Goal: Ask a question: Seek information or help from site administrators or community

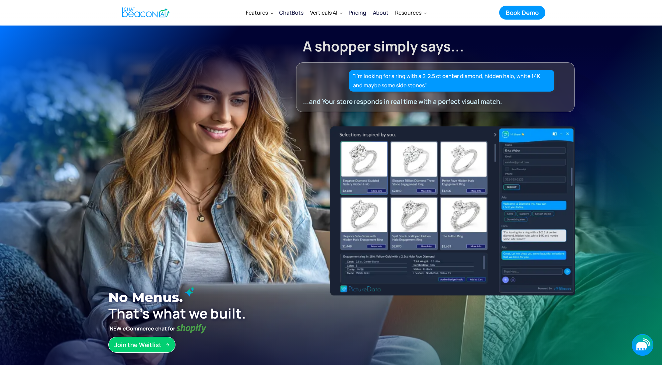
click at [644, 345] on icon "button" at bounding box center [641, 346] width 10 height 8
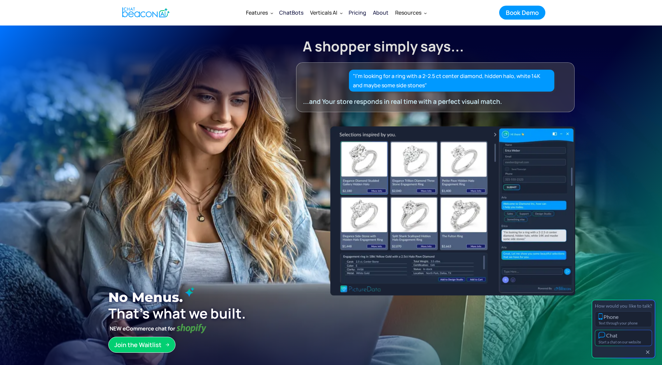
click at [636, 339] on button "Chat Start a chat on our website" at bounding box center [623, 338] width 57 height 16
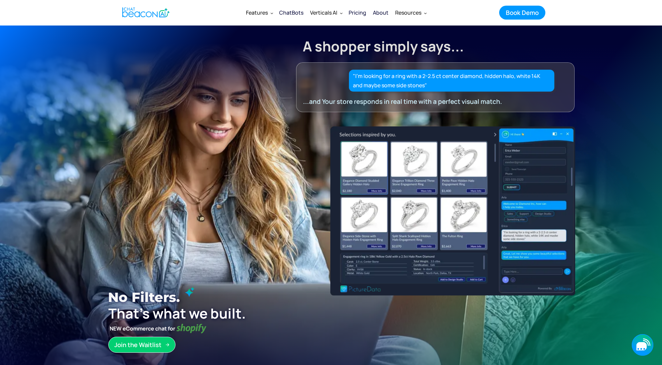
click at [644, 346] on icon "button" at bounding box center [641, 346] width 10 height 8
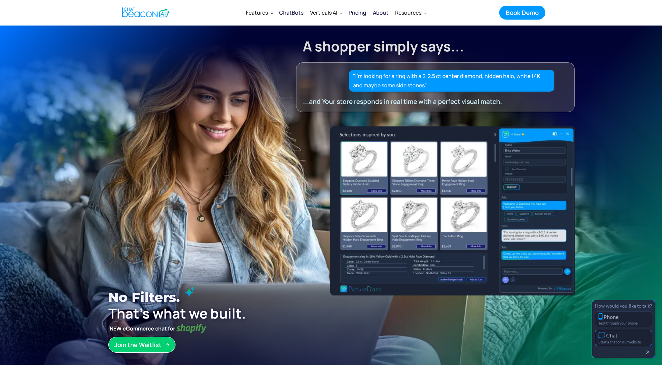
click at [631, 335] on button "Chat Start a chat on our website" at bounding box center [623, 338] width 57 height 16
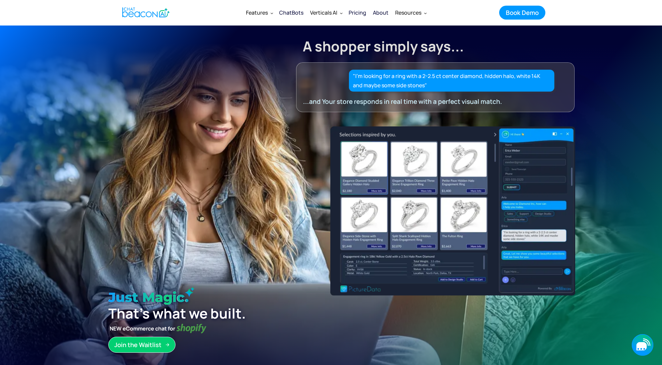
click at [640, 352] on icon "button" at bounding box center [642, 346] width 22 height 22
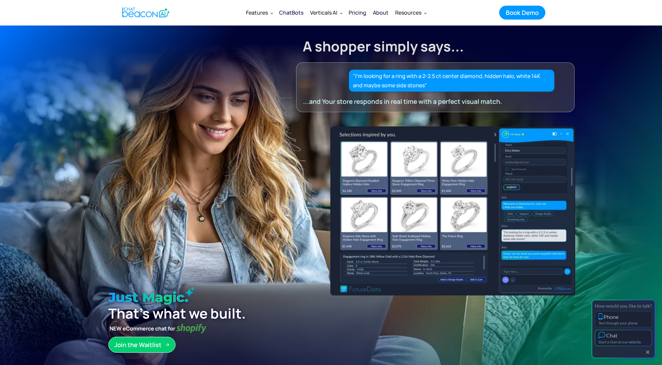
click at [629, 334] on button "Chat Start a chat on our website" at bounding box center [623, 338] width 57 height 16
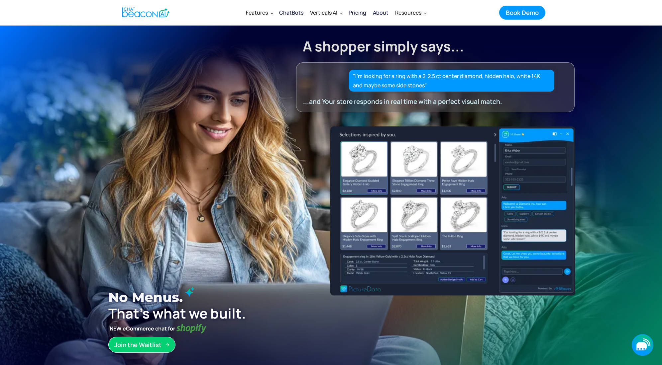
click at [648, 344] on icon "button" at bounding box center [642, 346] width 22 height 22
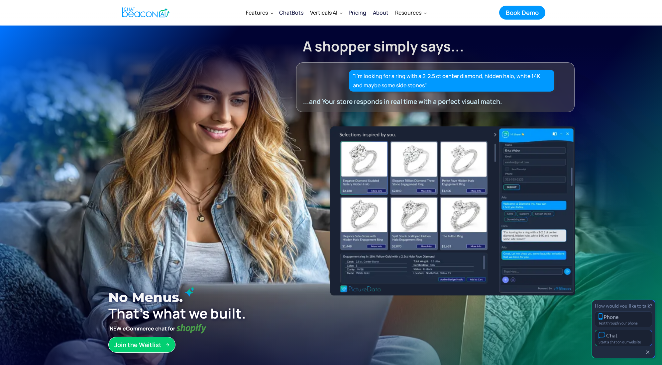
click at [621, 342] on div "Start a chat on our website" at bounding box center [623, 342] width 50 height 4
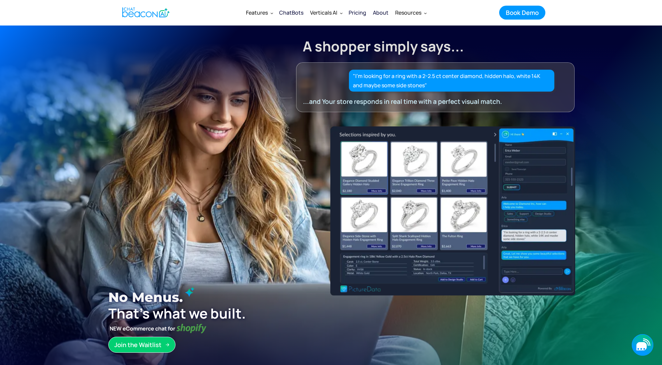
click at [645, 342] on icon "button" at bounding box center [642, 346] width 22 height 22
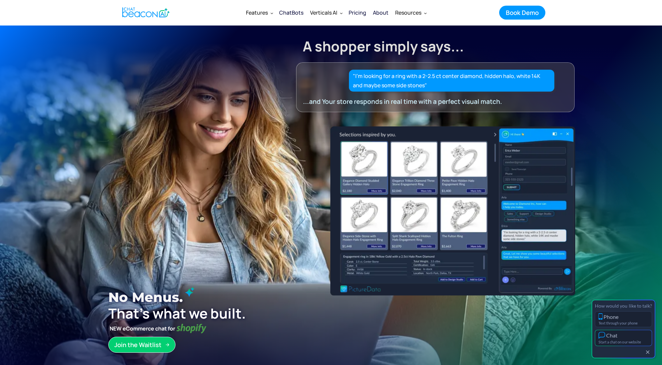
click at [630, 335] on button "Chat Start a chat on our website" at bounding box center [623, 338] width 57 height 16
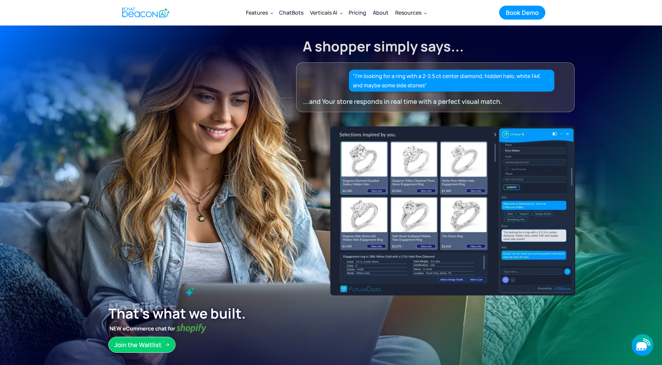
click at [648, 348] on icon "button" at bounding box center [642, 346] width 22 height 22
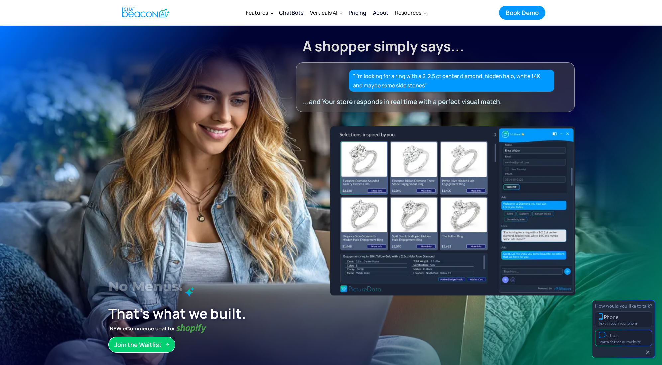
click at [624, 338] on button "Chat Start a chat on our website" at bounding box center [623, 338] width 57 height 16
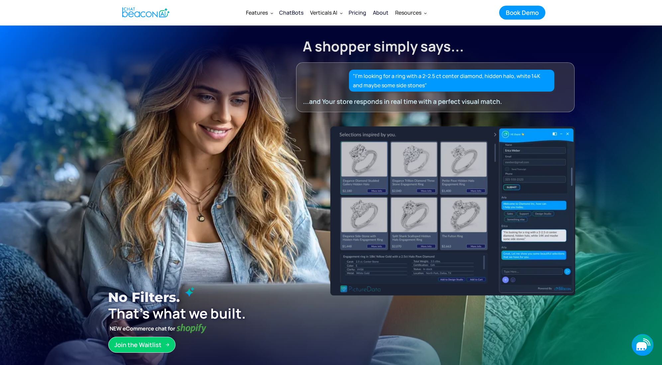
click at [637, 351] on icon "button" at bounding box center [642, 346] width 22 height 22
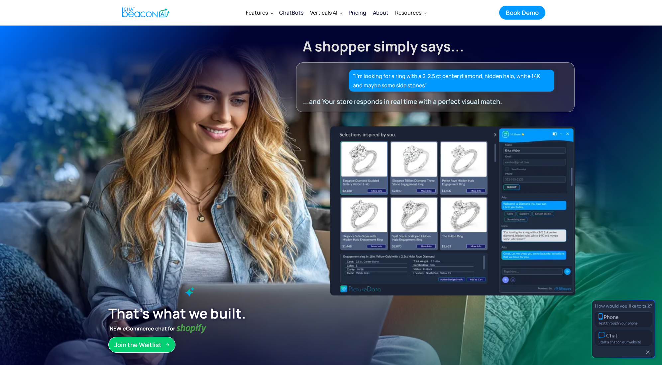
click at [633, 346] on div "How would you like to talk? Phone Text through your phone Chat Start a chat on …" at bounding box center [623, 329] width 64 height 59
click at [633, 344] on div "Start a chat on our website" at bounding box center [623, 342] width 50 height 4
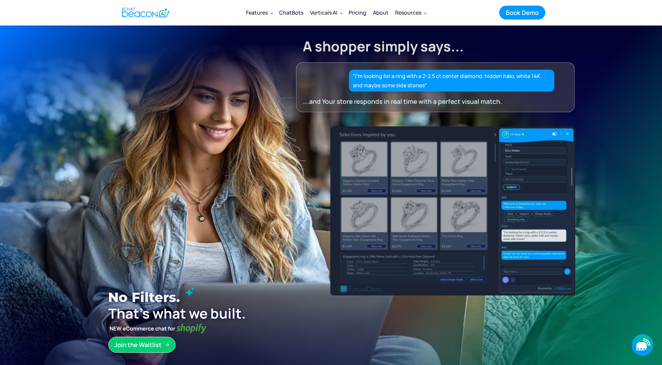
click at [638, 346] on icon "button" at bounding box center [641, 346] width 10 height 8
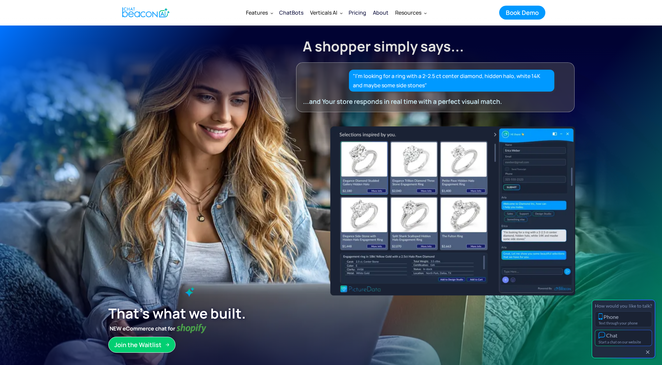
click at [637, 339] on button "Chat Start a chat on our website" at bounding box center [623, 338] width 57 height 16
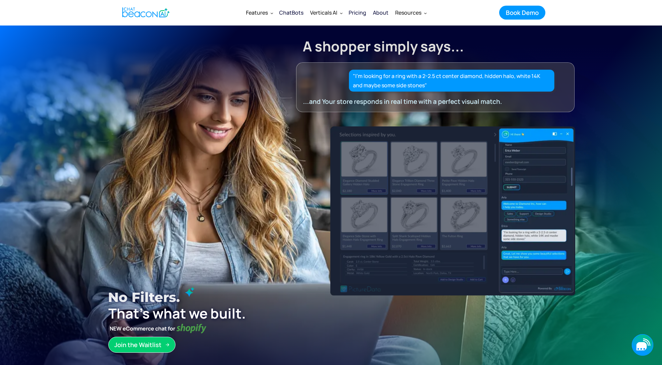
click at [650, 342] on icon "button" at bounding box center [642, 346] width 22 height 22
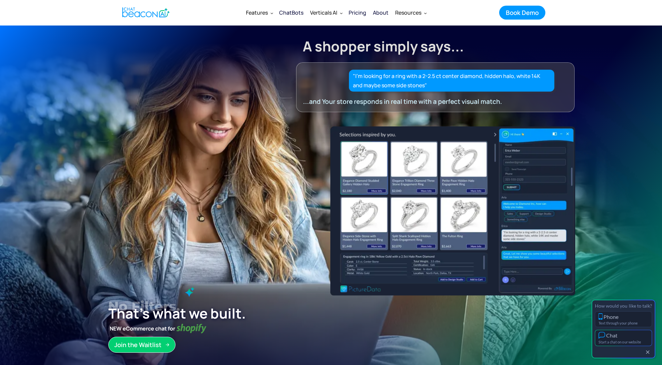
click at [643, 336] on button "Chat Start a chat on our website" at bounding box center [623, 338] width 57 height 16
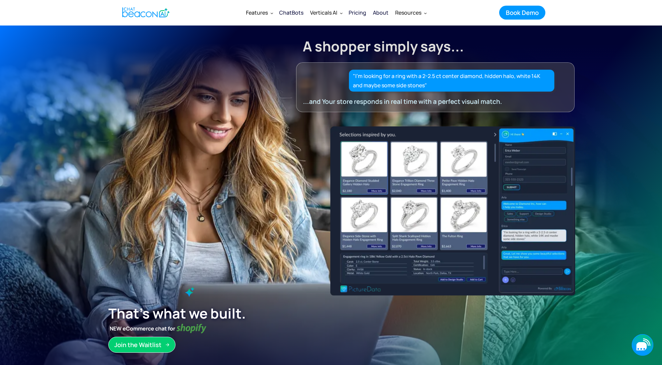
click at [643, 343] on icon "button" at bounding box center [641, 346] width 10 height 8
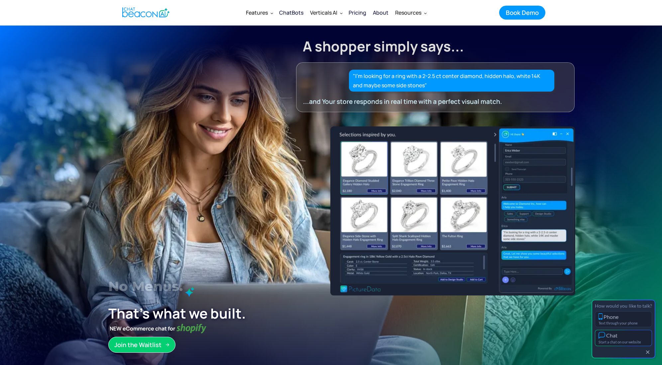
click at [639, 341] on div "Start a chat on our website" at bounding box center [623, 342] width 50 height 4
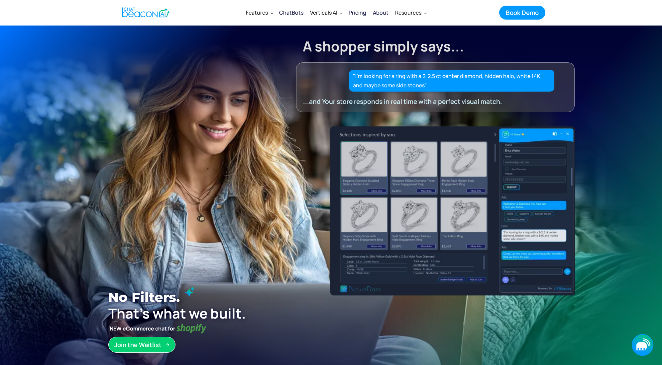
click at [636, 351] on icon "button" at bounding box center [642, 346] width 22 height 22
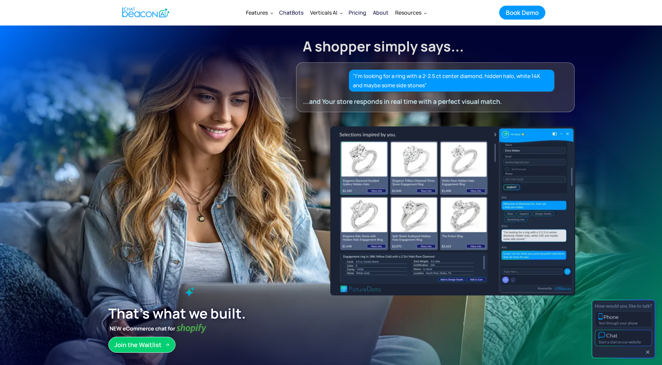
click at [630, 337] on button "Chat Start a chat on our website" at bounding box center [623, 338] width 57 height 16
